Goal: Go to known website

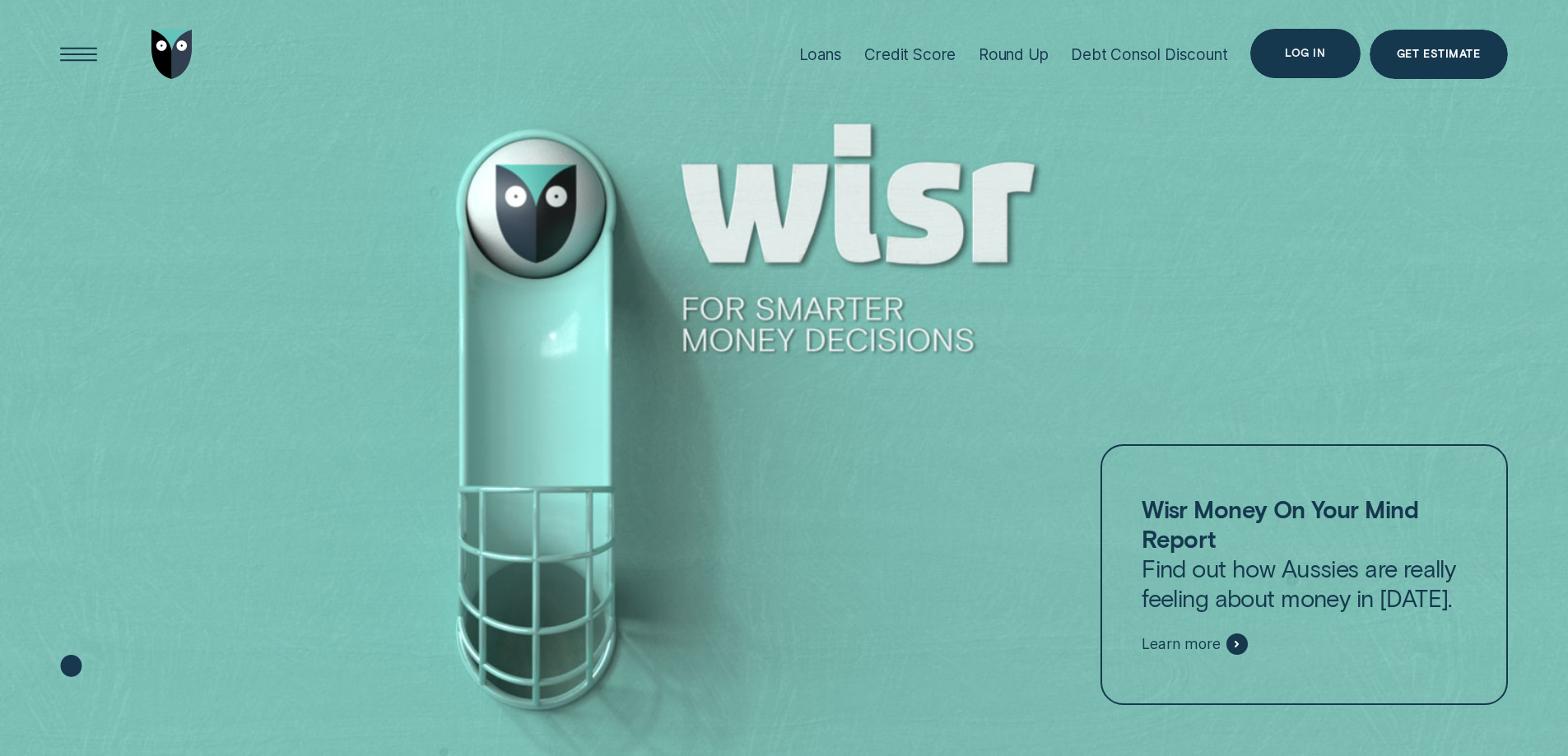
click at [1329, 56] on div "Log in" at bounding box center [1305, 53] width 109 height 49
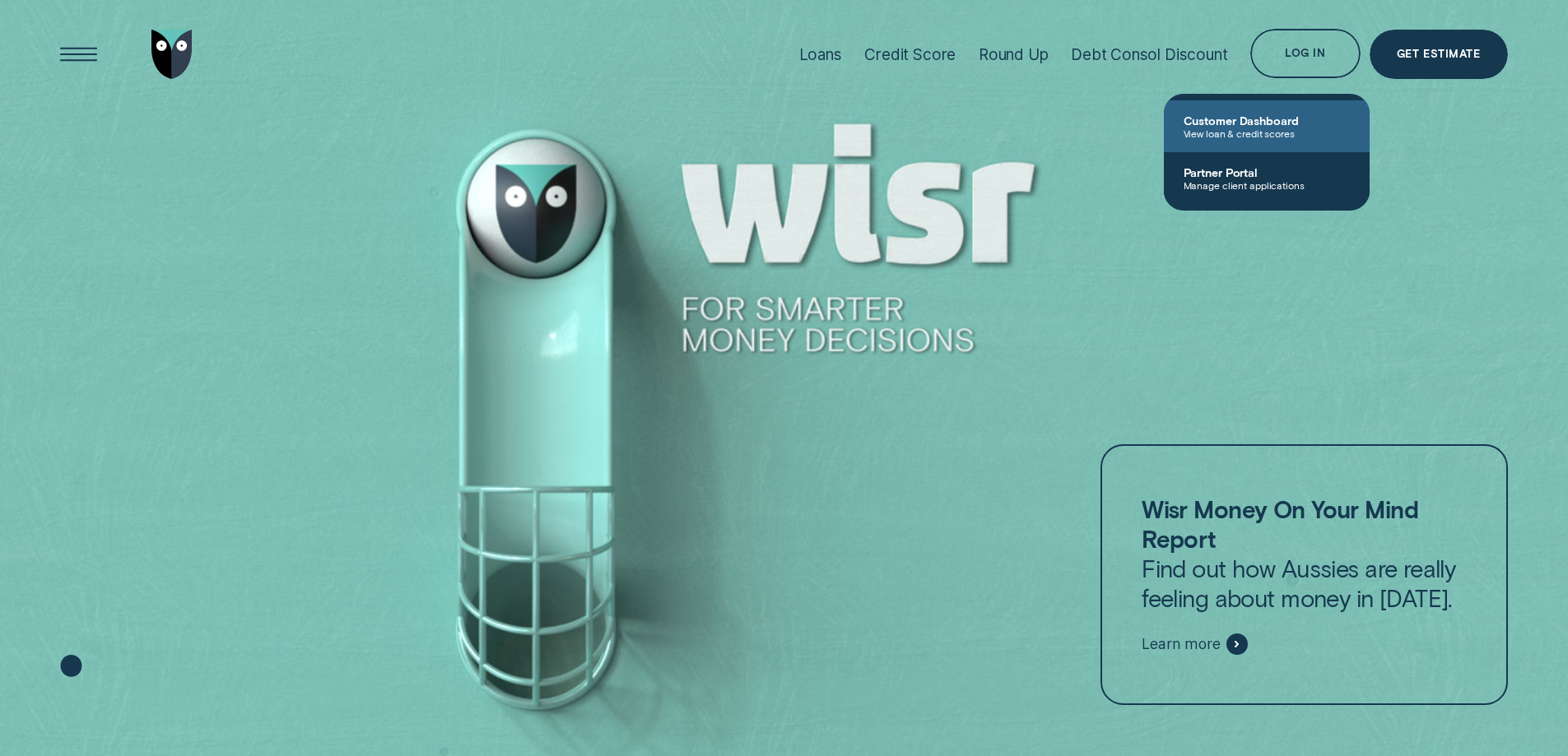
click at [1283, 114] on span "Customer Dashboard" at bounding box center [1267, 121] width 167 height 14
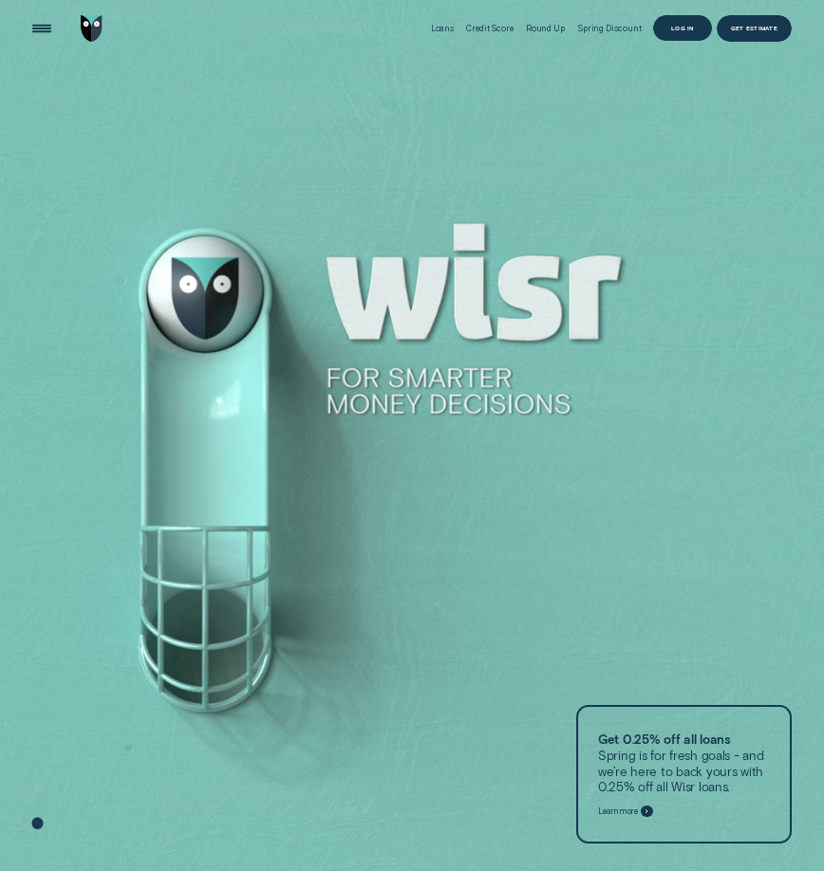
click at [683, 31] on div "Log in" at bounding box center [682, 28] width 58 height 27
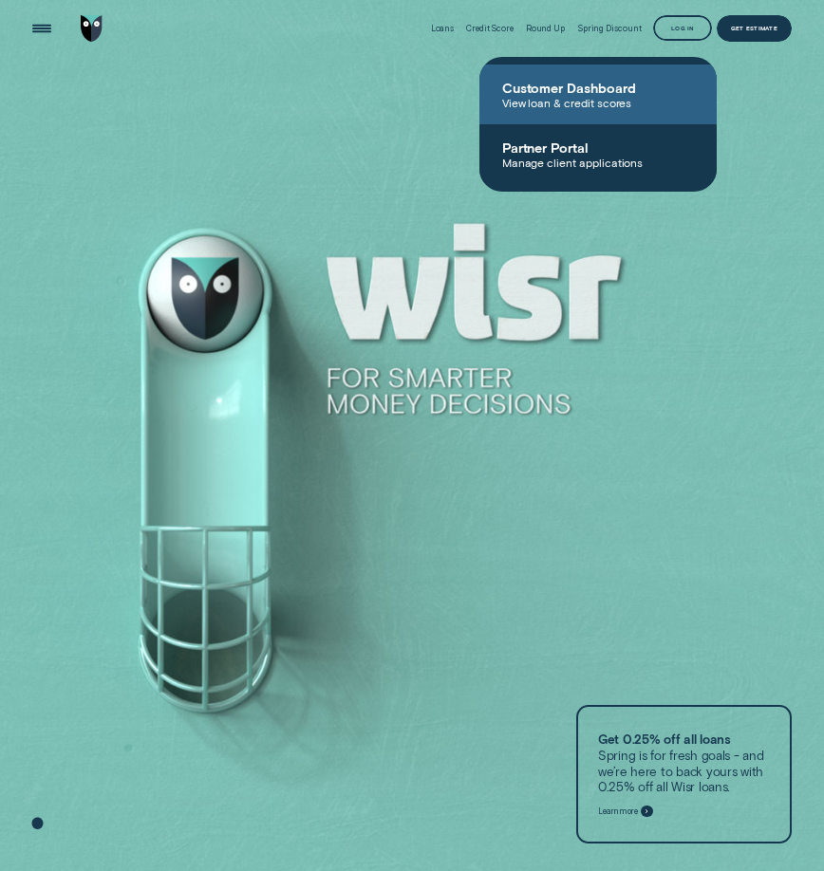
click at [630, 84] on span "Customer Dashboard" at bounding box center [598, 88] width 192 height 16
